Goal: Use online tool/utility: Utilize a website feature to perform a specific function

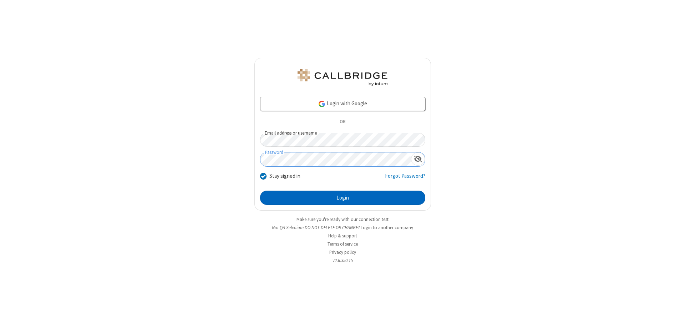
click at [343, 198] on button "Login" at bounding box center [342, 198] width 165 height 14
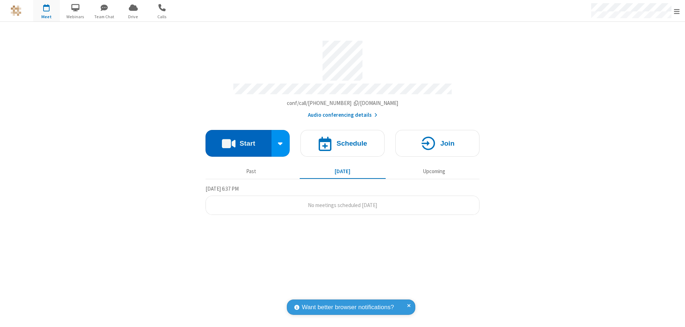
click at [238, 140] on button "Start" at bounding box center [239, 143] width 66 height 27
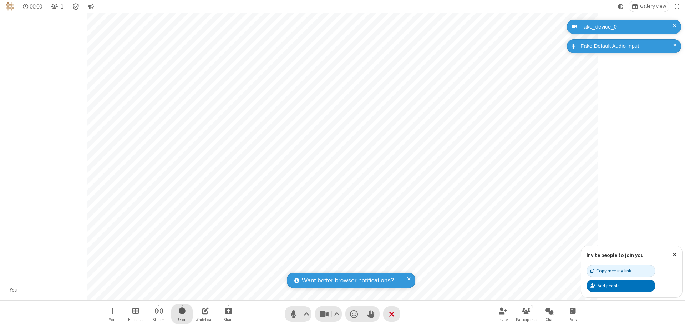
click at [182, 314] on span "Start recording" at bounding box center [182, 310] width 7 height 9
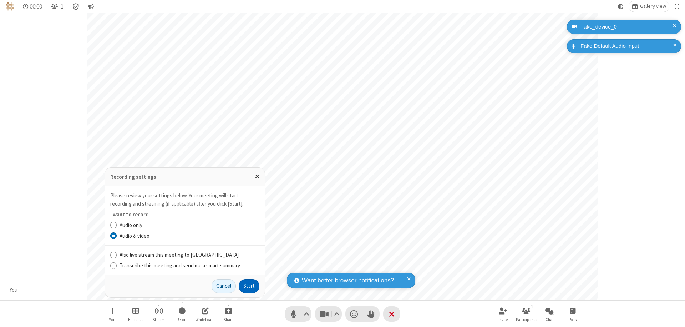
click at [249, 286] on button "Start" at bounding box center [249, 286] width 21 height 14
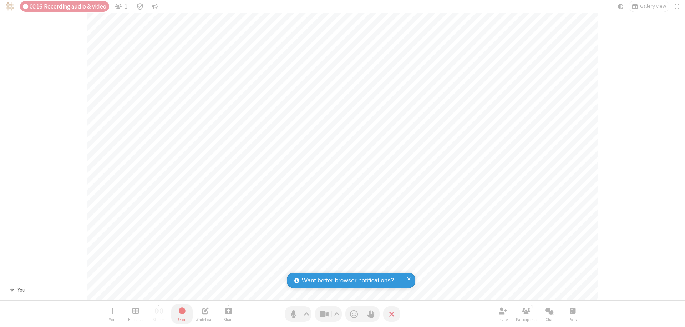
click at [182, 314] on span "Stop recording" at bounding box center [182, 310] width 9 height 9
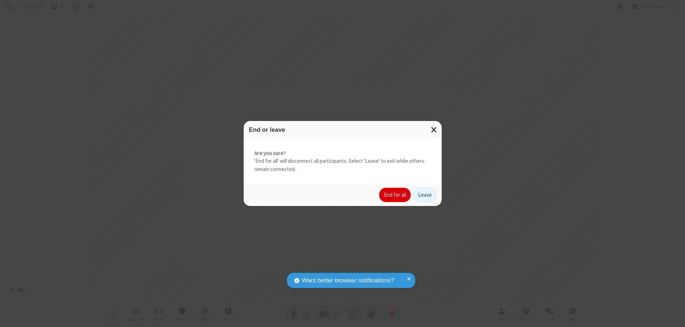
click at [395, 195] on button "End for all" at bounding box center [394, 195] width 31 height 14
